Goal: Check status: Check status

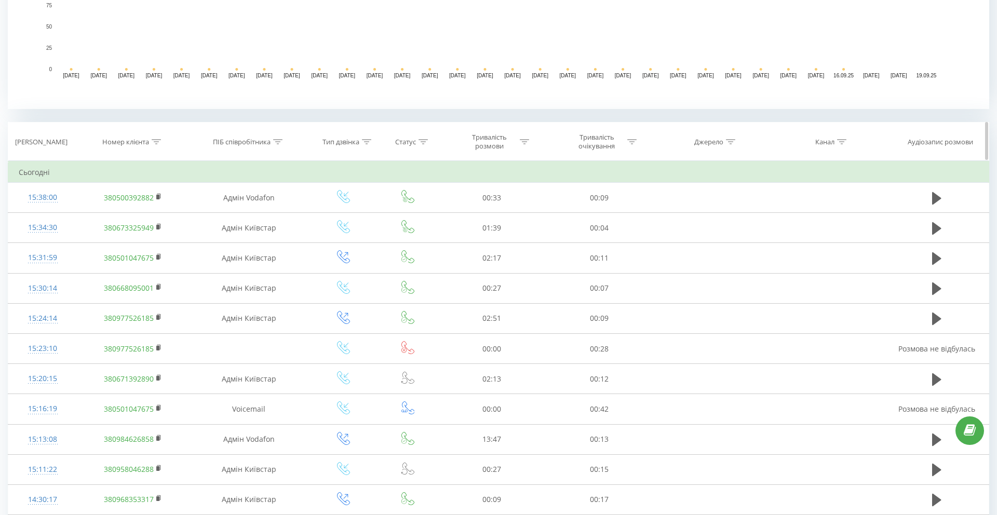
scroll to position [363, 0]
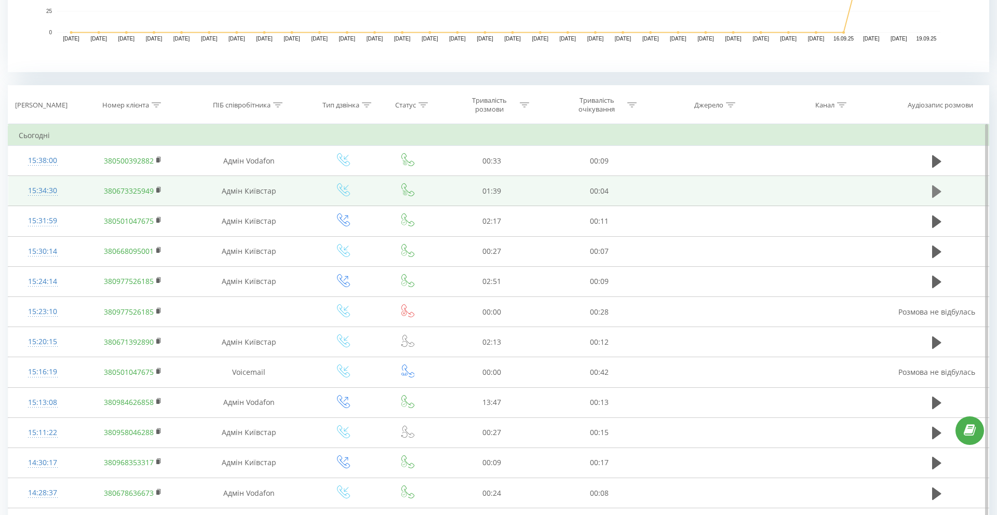
click at [936, 194] on icon at bounding box center [936, 191] width 9 height 12
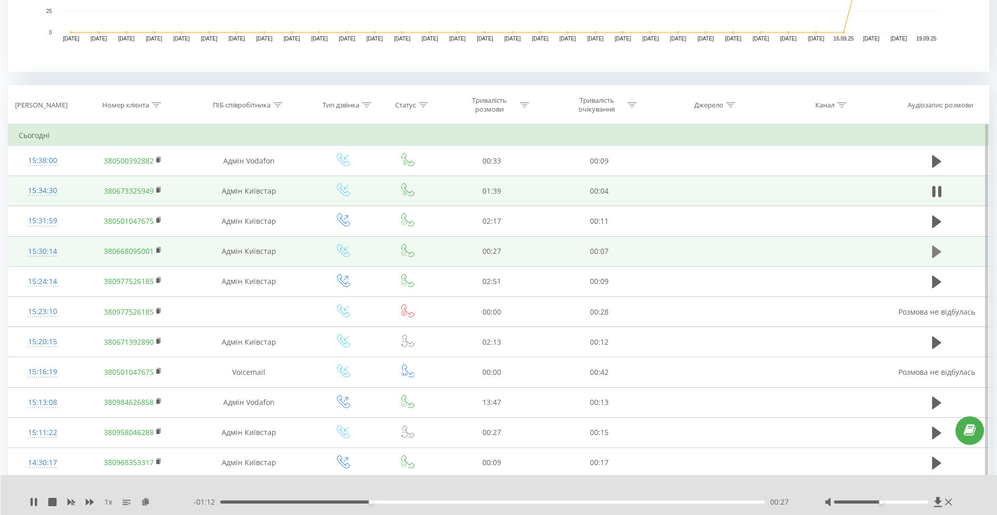
click at [936, 249] on icon at bounding box center [936, 252] width 9 height 12
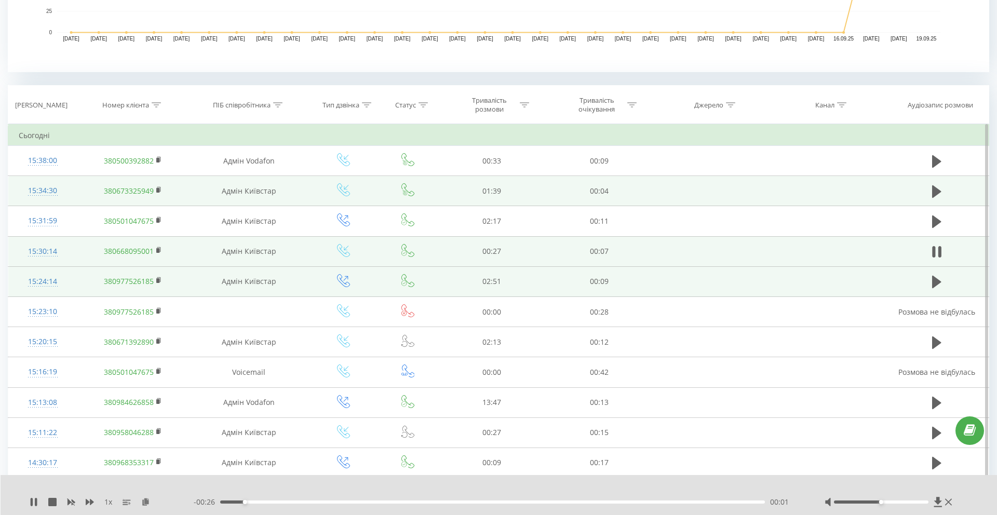
click at [932, 292] on td at bounding box center [936, 281] width 103 height 30
click at [936, 284] on icon at bounding box center [936, 282] width 9 height 12
click at [429, 502] on div "00:04" at bounding box center [492, 501] width 545 height 3
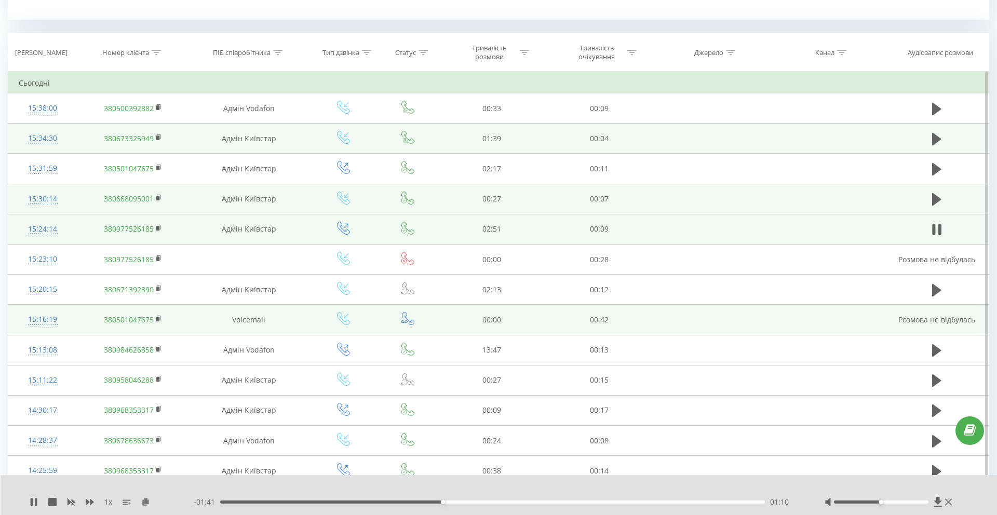
scroll to position [416, 0]
